Goal: Transaction & Acquisition: Purchase product/service

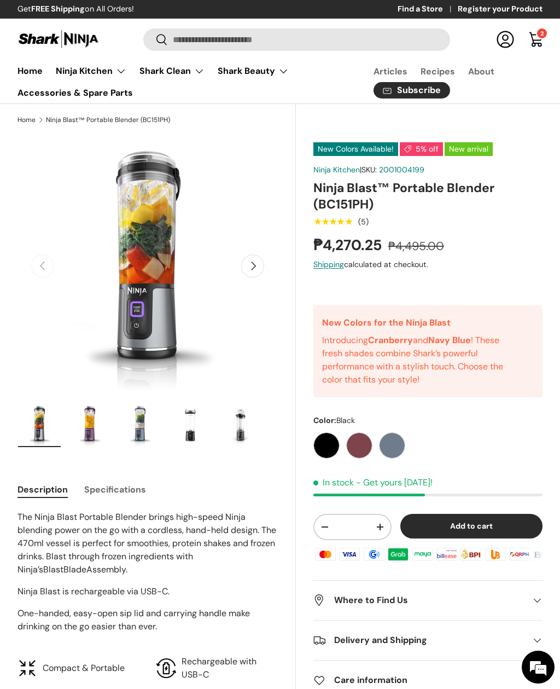
click at [24, 49] on img at bounding box center [59, 38] width 82 height 21
click at [31, 74] on link "Home" at bounding box center [30, 70] width 25 height 21
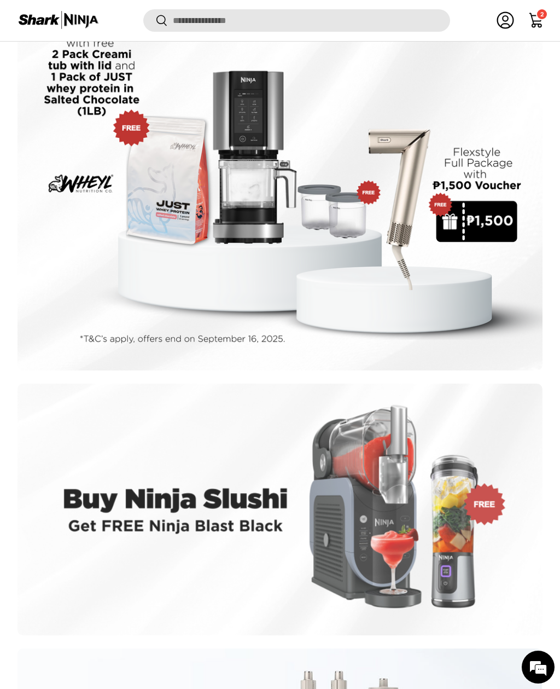
scroll to position [2172, 0]
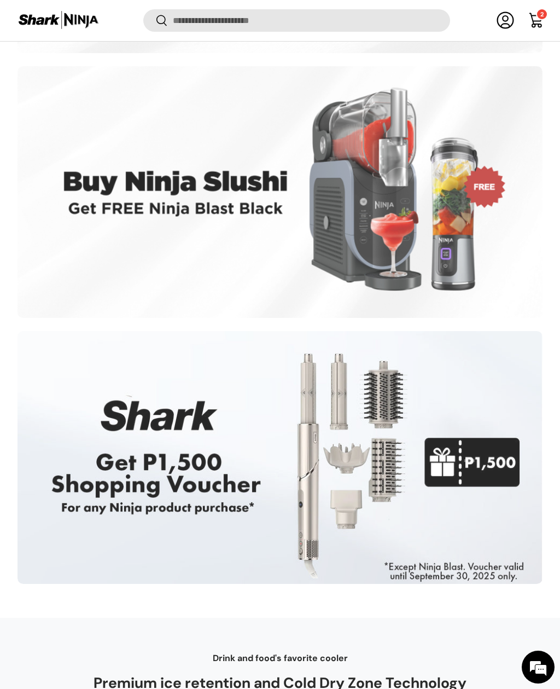
click at [495, 171] on div at bounding box center [280, 192] width 525 height 252
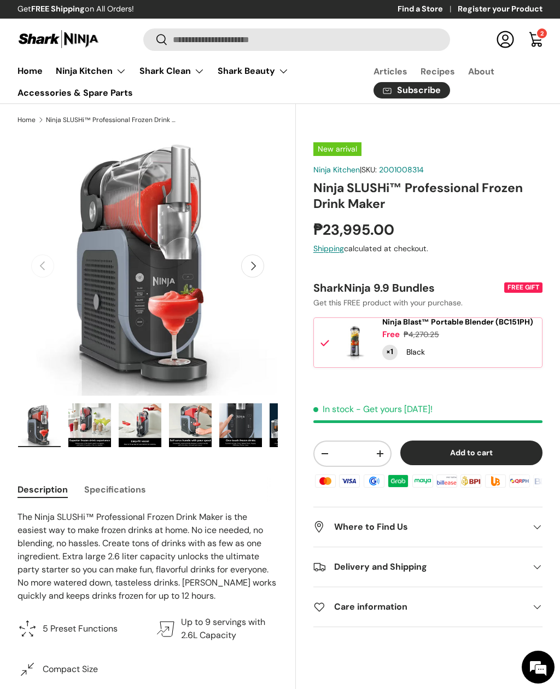
scroll to position [35, 0]
